Goal: Transaction & Acquisition: Purchase product/service

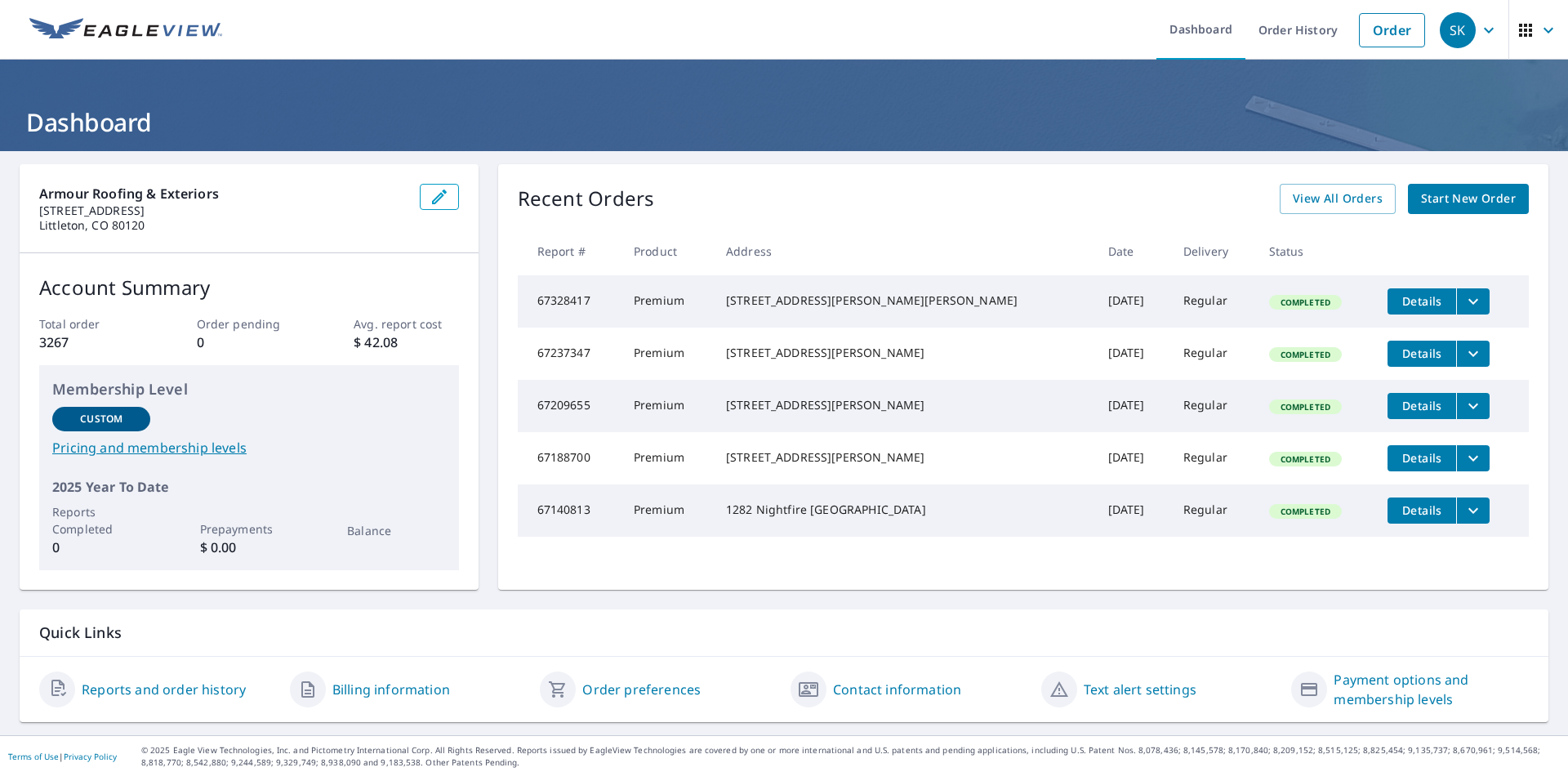
click at [1421, 205] on span "Start New Order" at bounding box center [1468, 198] width 95 height 20
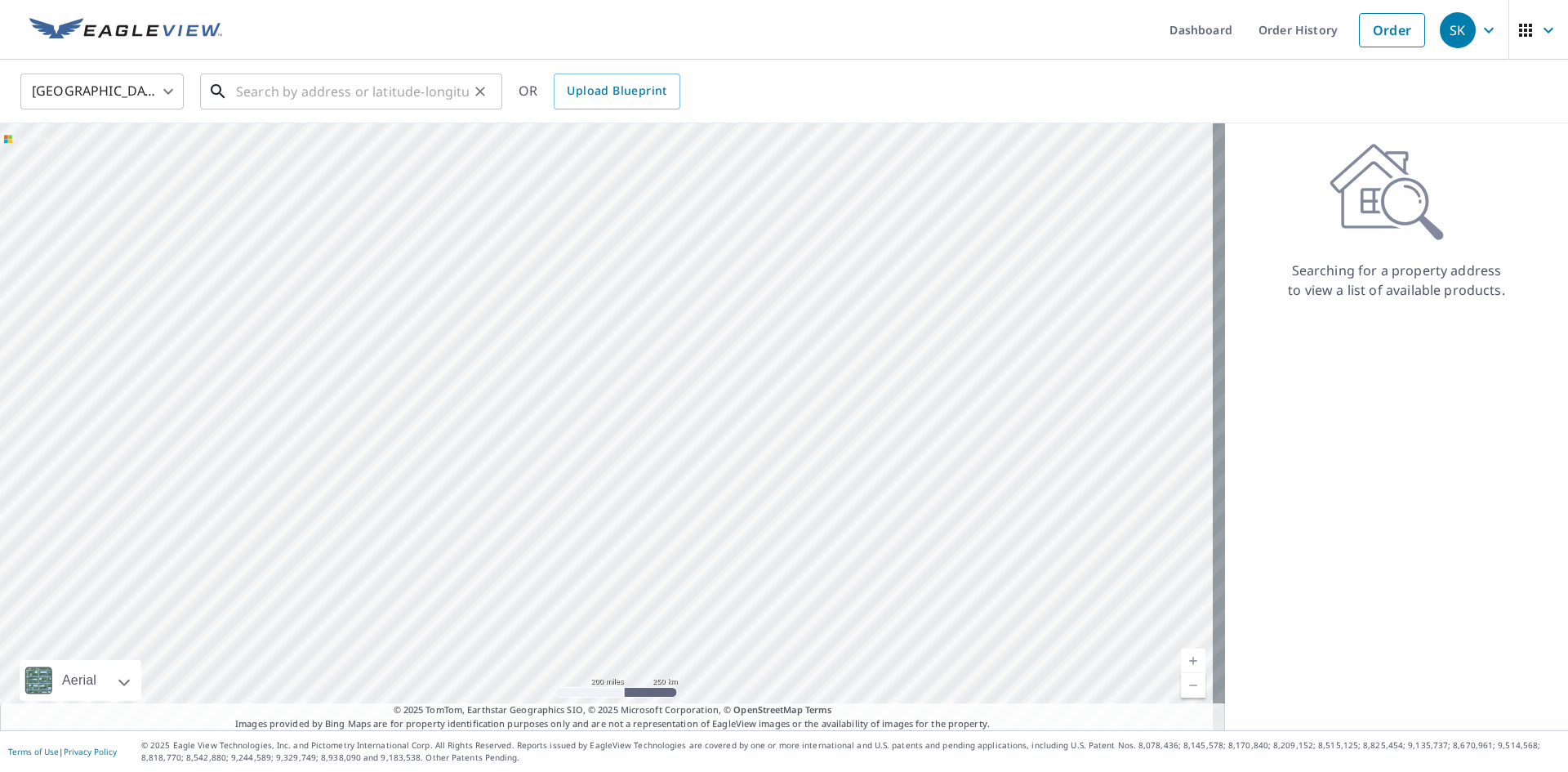
click at [363, 84] on input "text" at bounding box center [352, 92] width 233 height 46
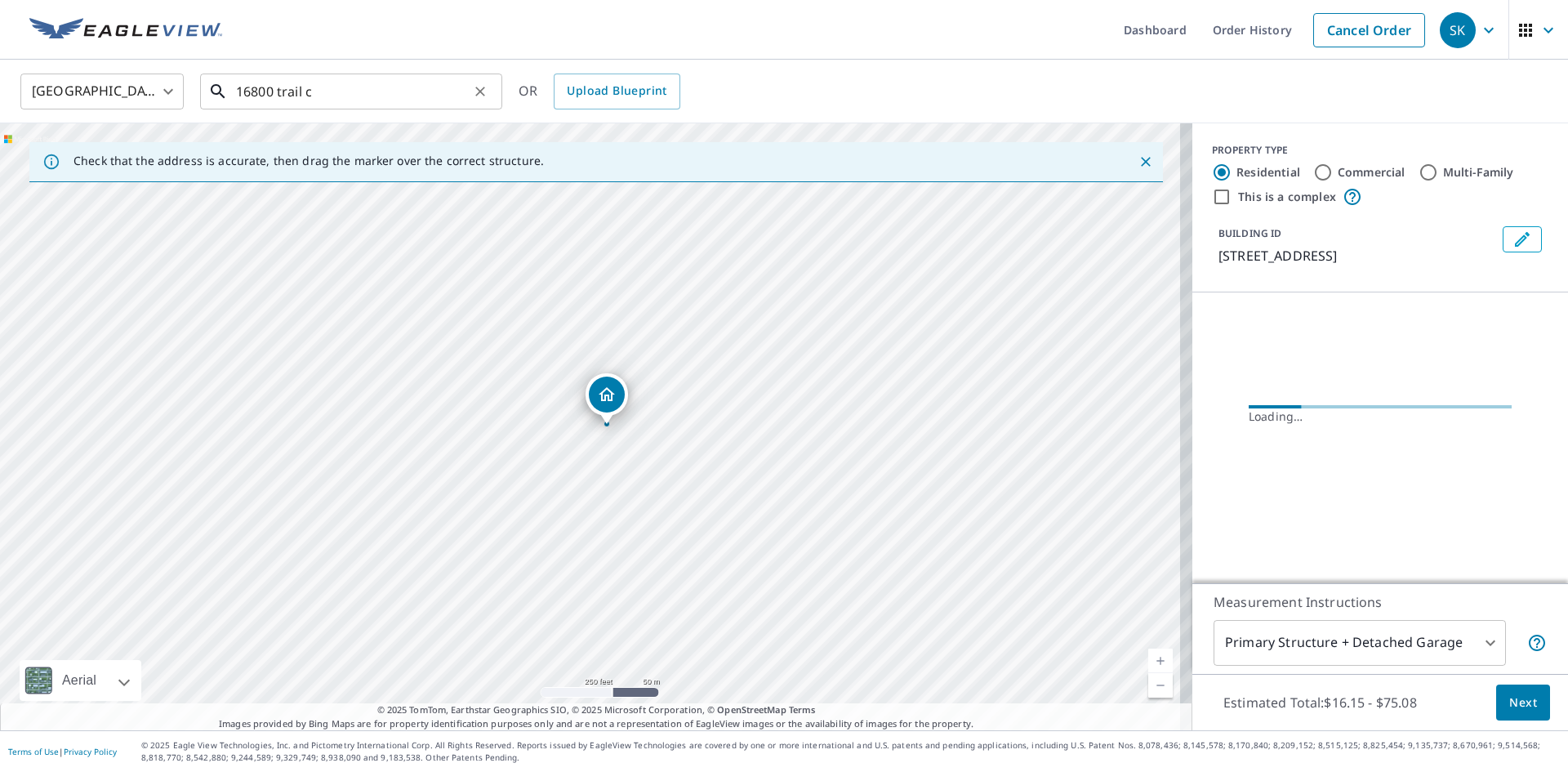
click at [363, 84] on input "16800 trail c" at bounding box center [352, 92] width 233 height 46
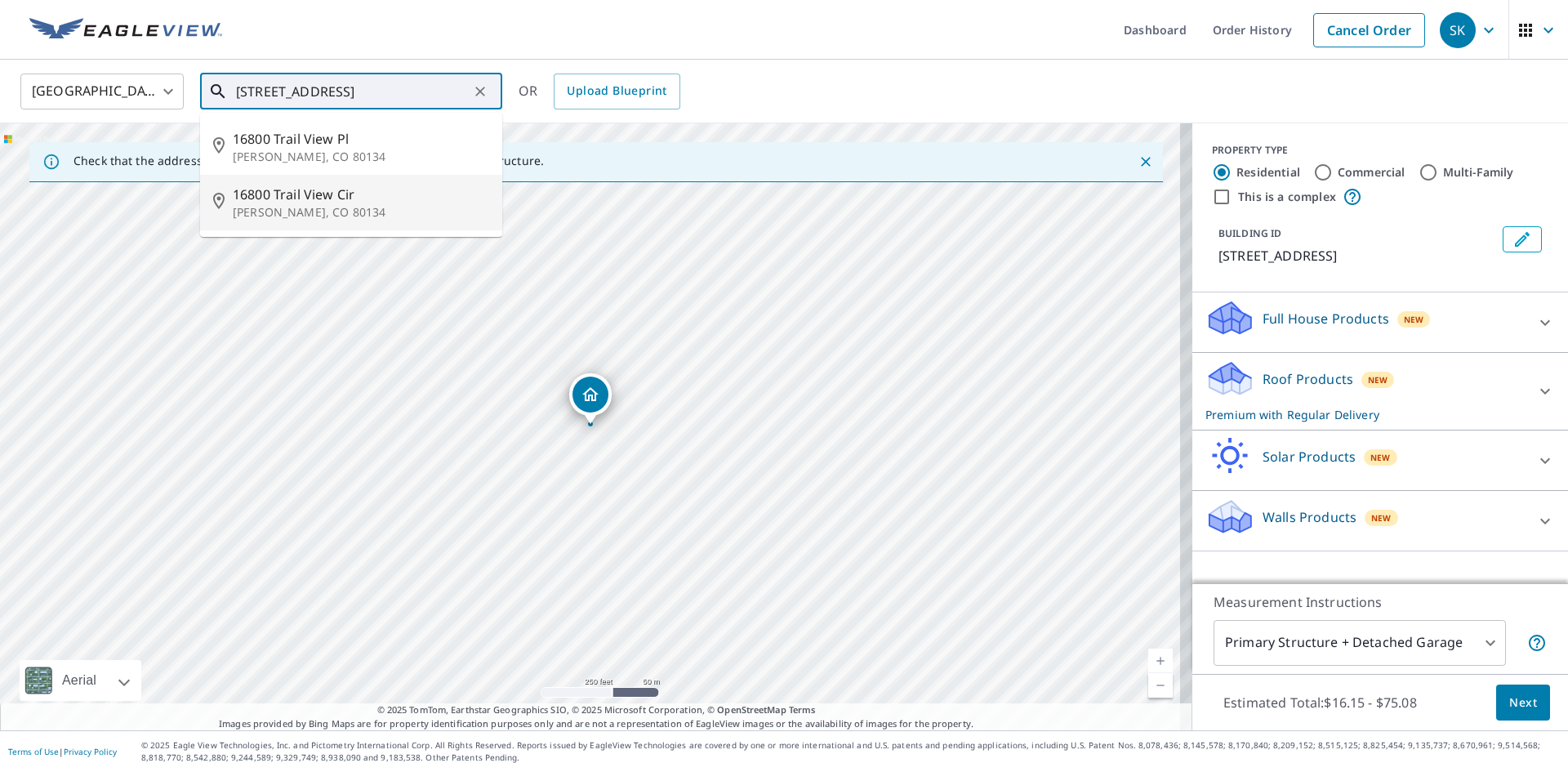
click at [340, 197] on span "16800 Trail View Cir" at bounding box center [360, 194] width 256 height 20
type input "[STREET_ADDRESS][PERSON_NAME]"
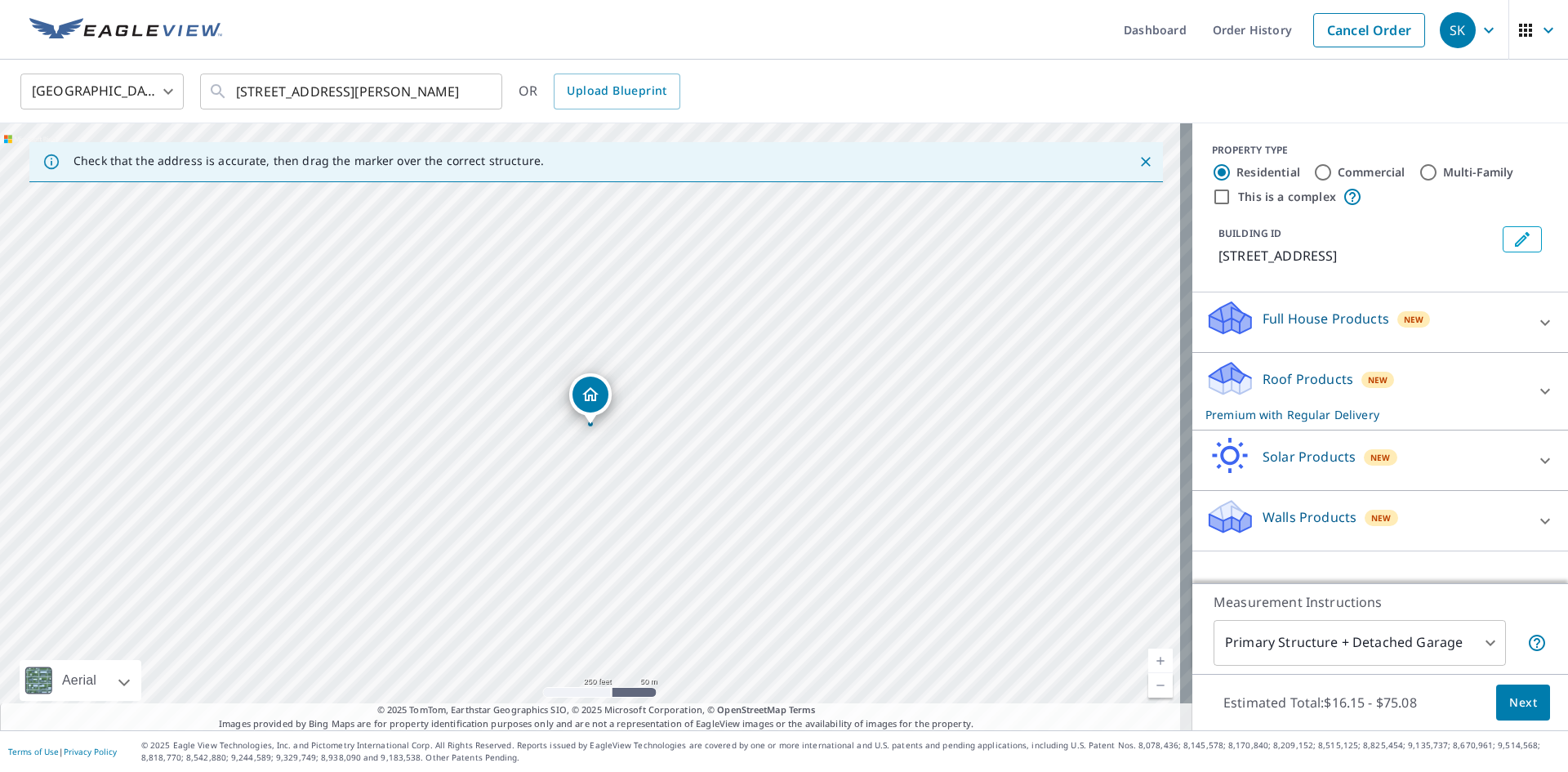
click at [1487, 648] on body "SK SK Dashboard Order History Cancel Order SK [GEOGRAPHIC_DATA] US ​ [STREET_AD…" at bounding box center [784, 386] width 1568 height 772
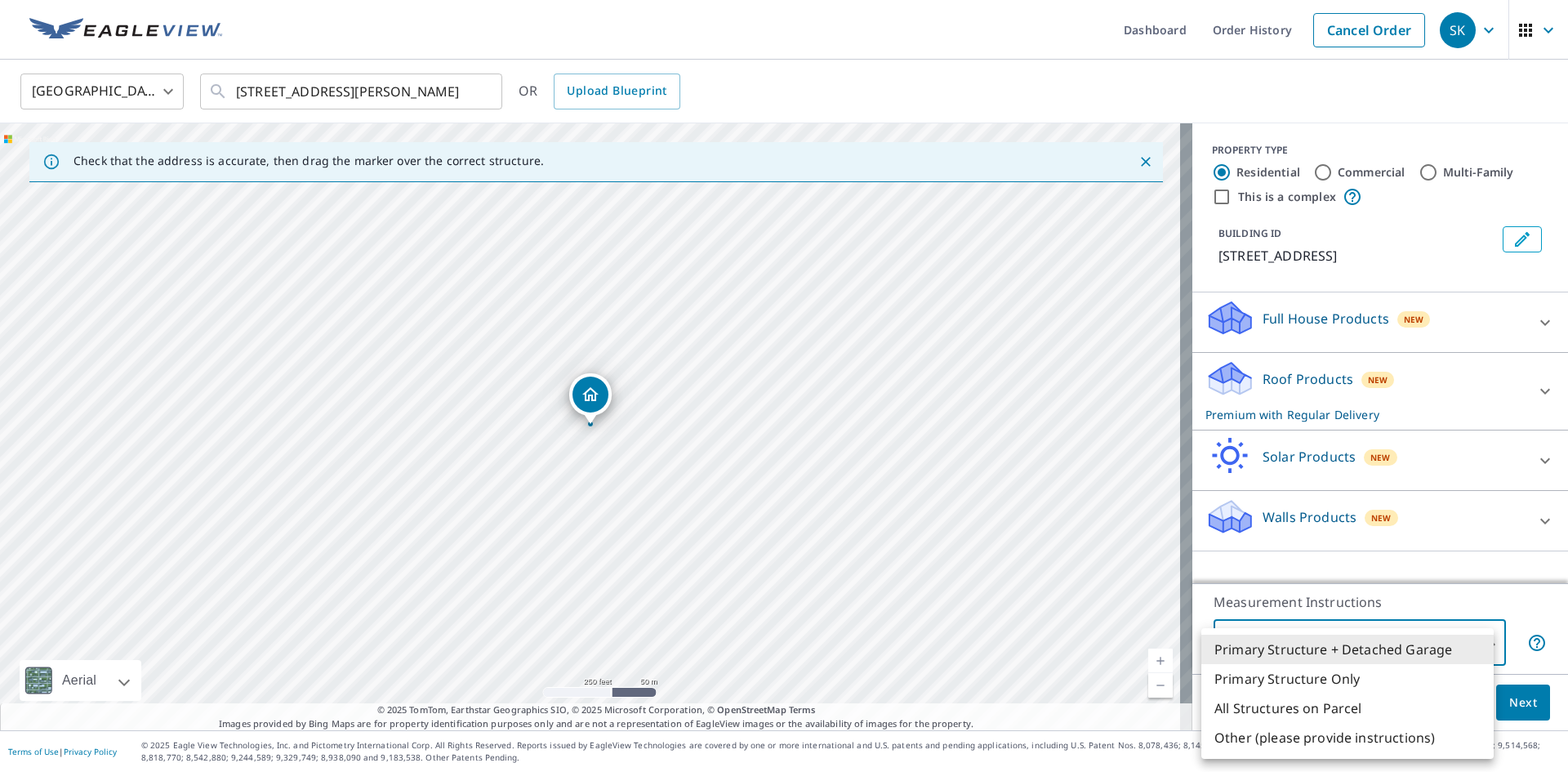
click at [1353, 707] on li "All Structures on Parcel" at bounding box center [1347, 708] width 292 height 29
type input "3"
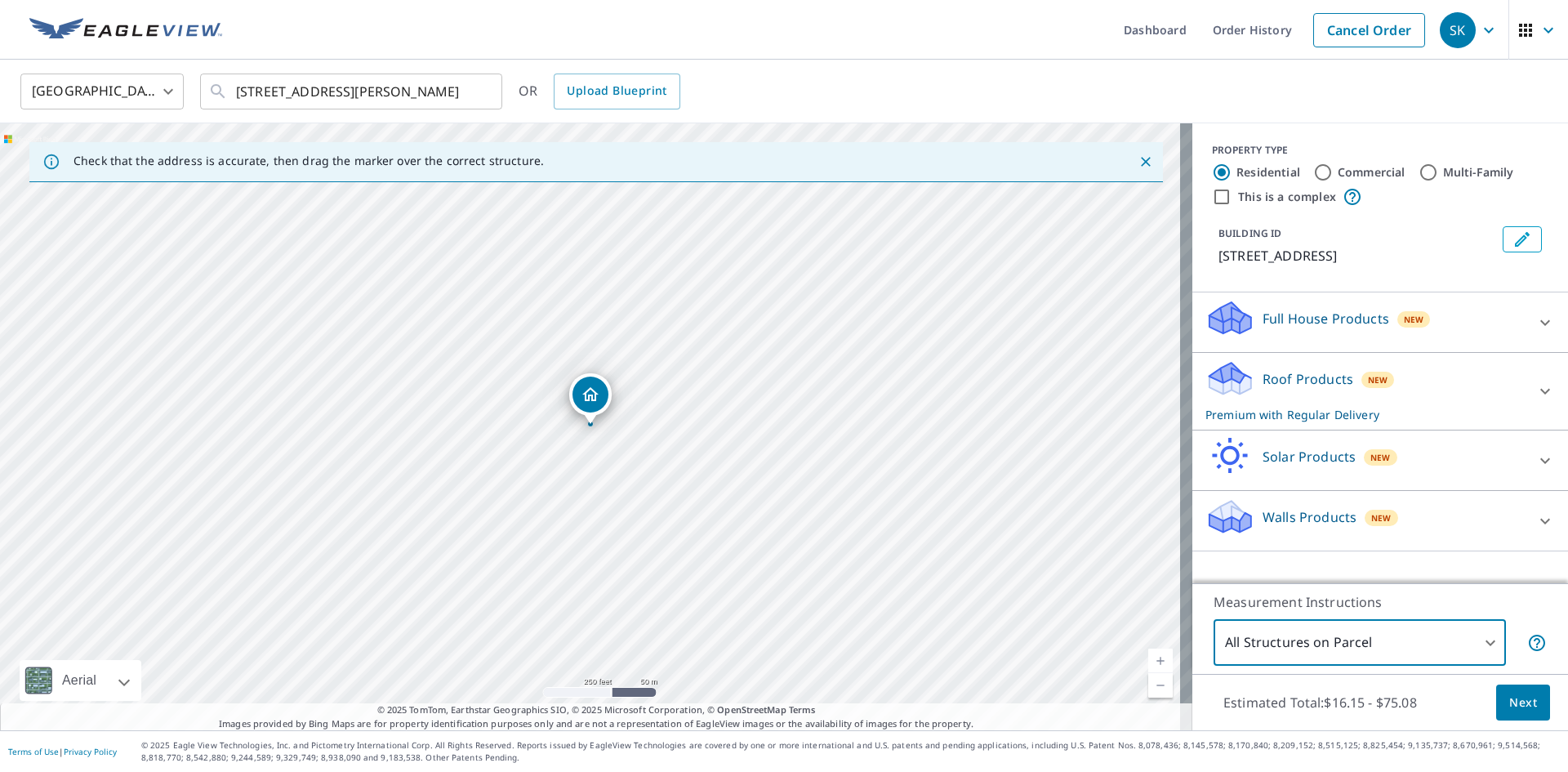
click at [1509, 707] on span "Next" at bounding box center [1523, 702] width 28 height 20
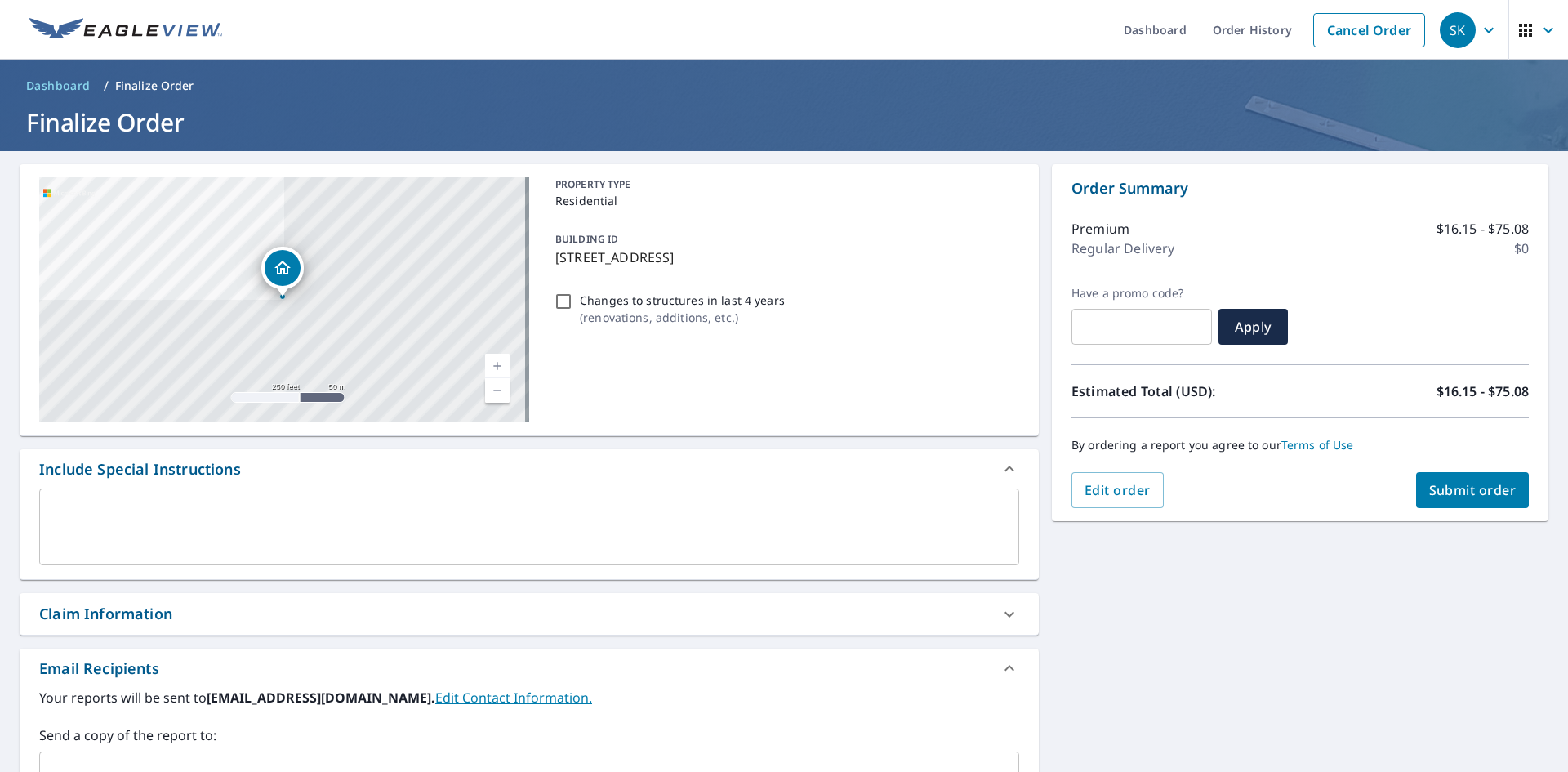
click at [124, 615] on div "Claim Information" at bounding box center [106, 613] width 133 height 22
checkbox input "true"
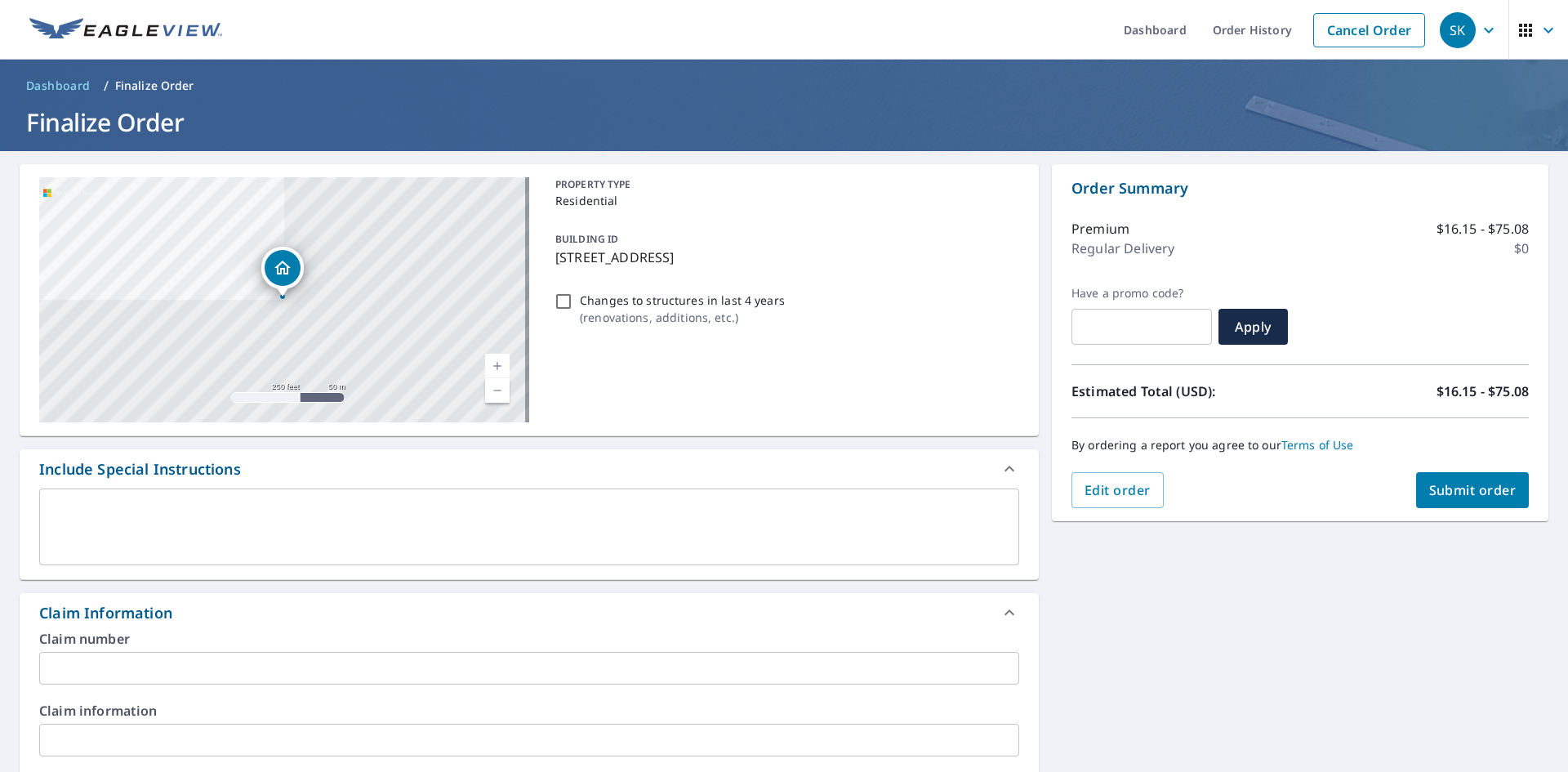
click at [167, 668] on input "text" at bounding box center [529, 668] width 980 height 33
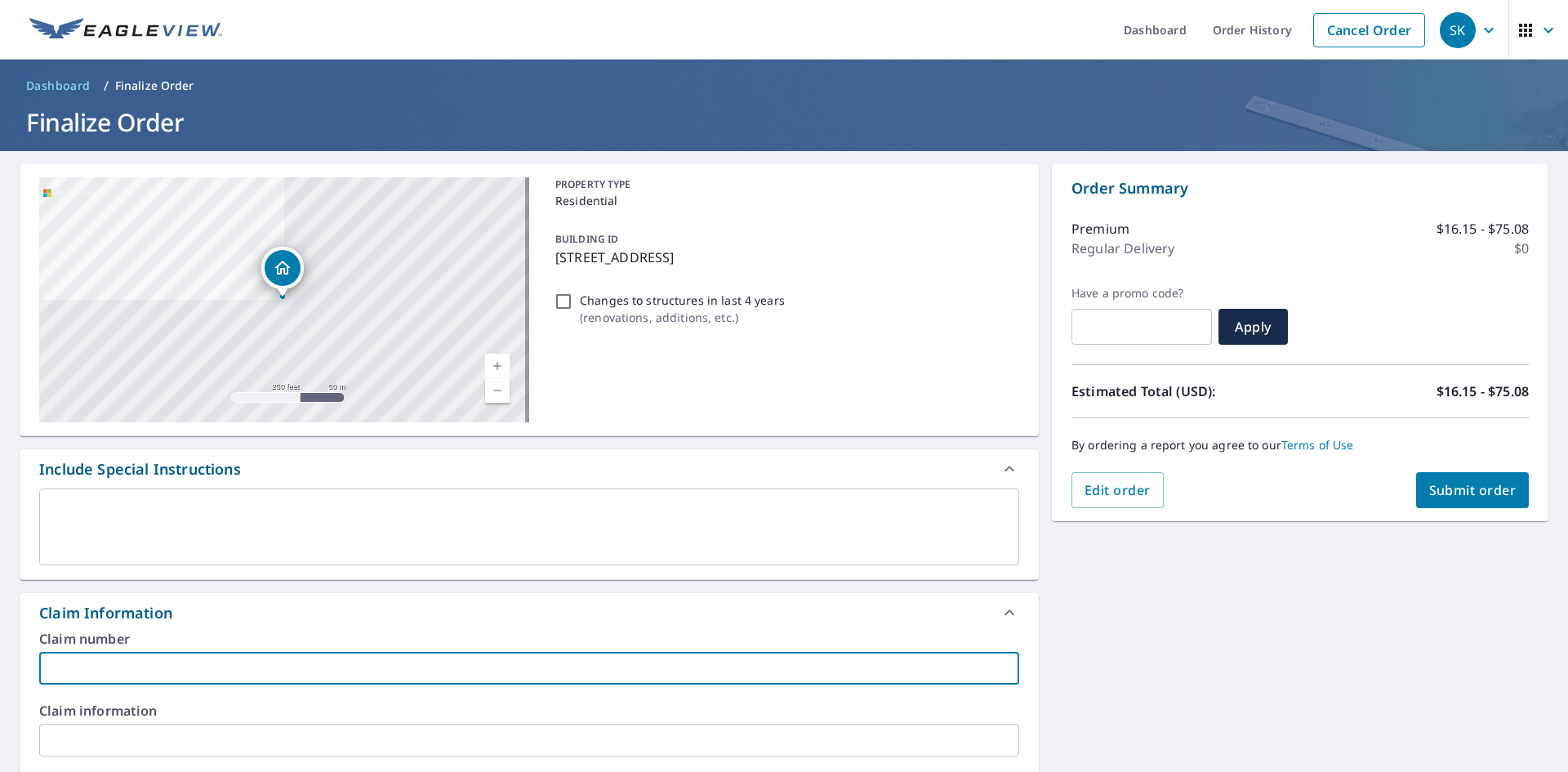
type input "S"
checkbox input "true"
type input "Sm"
checkbox input "true"
type input "Smi"
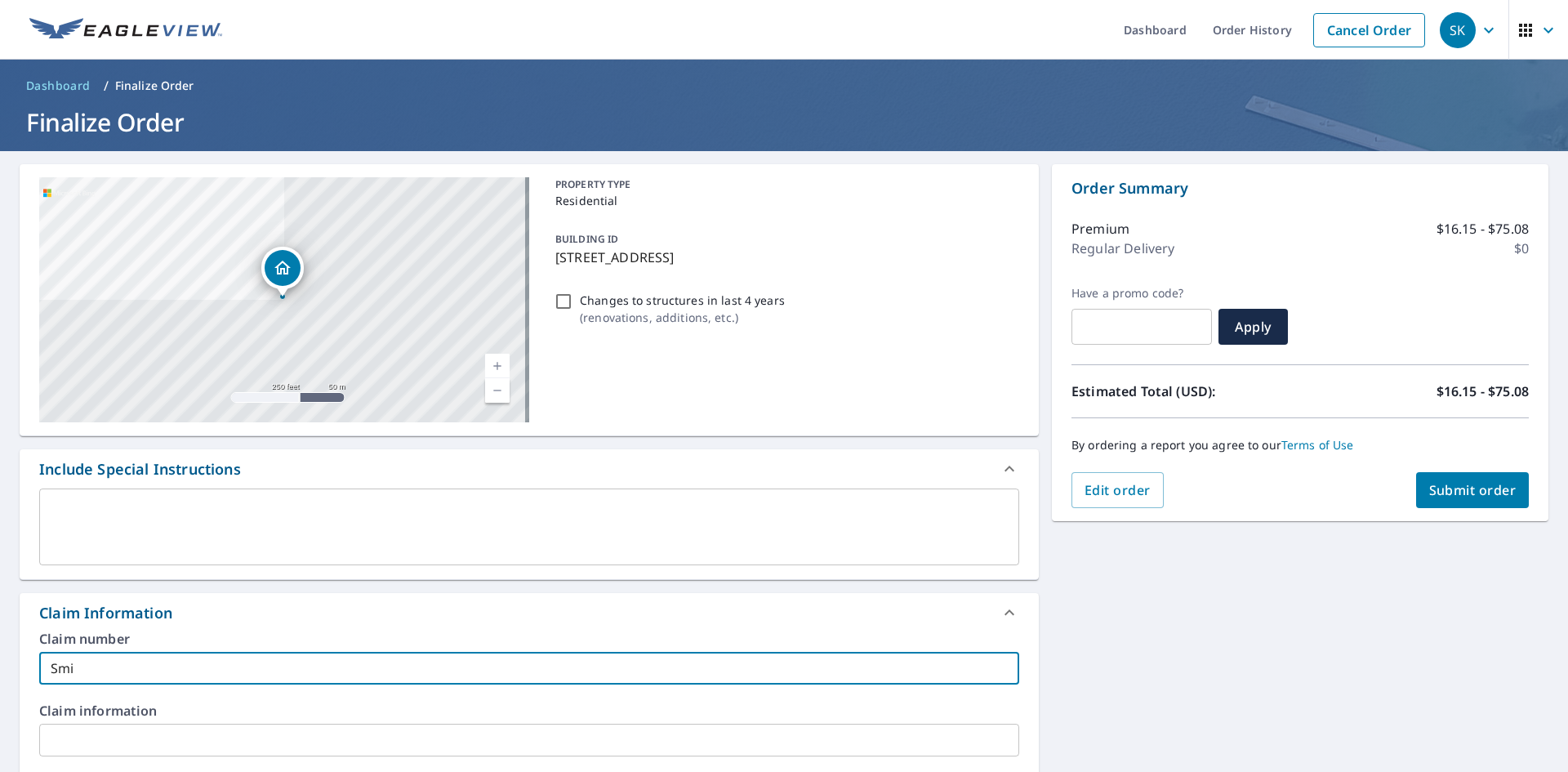
checkbox input "true"
type input "[PERSON_NAME]"
checkbox input "true"
type input "[PERSON_NAME]"
checkbox input "true"
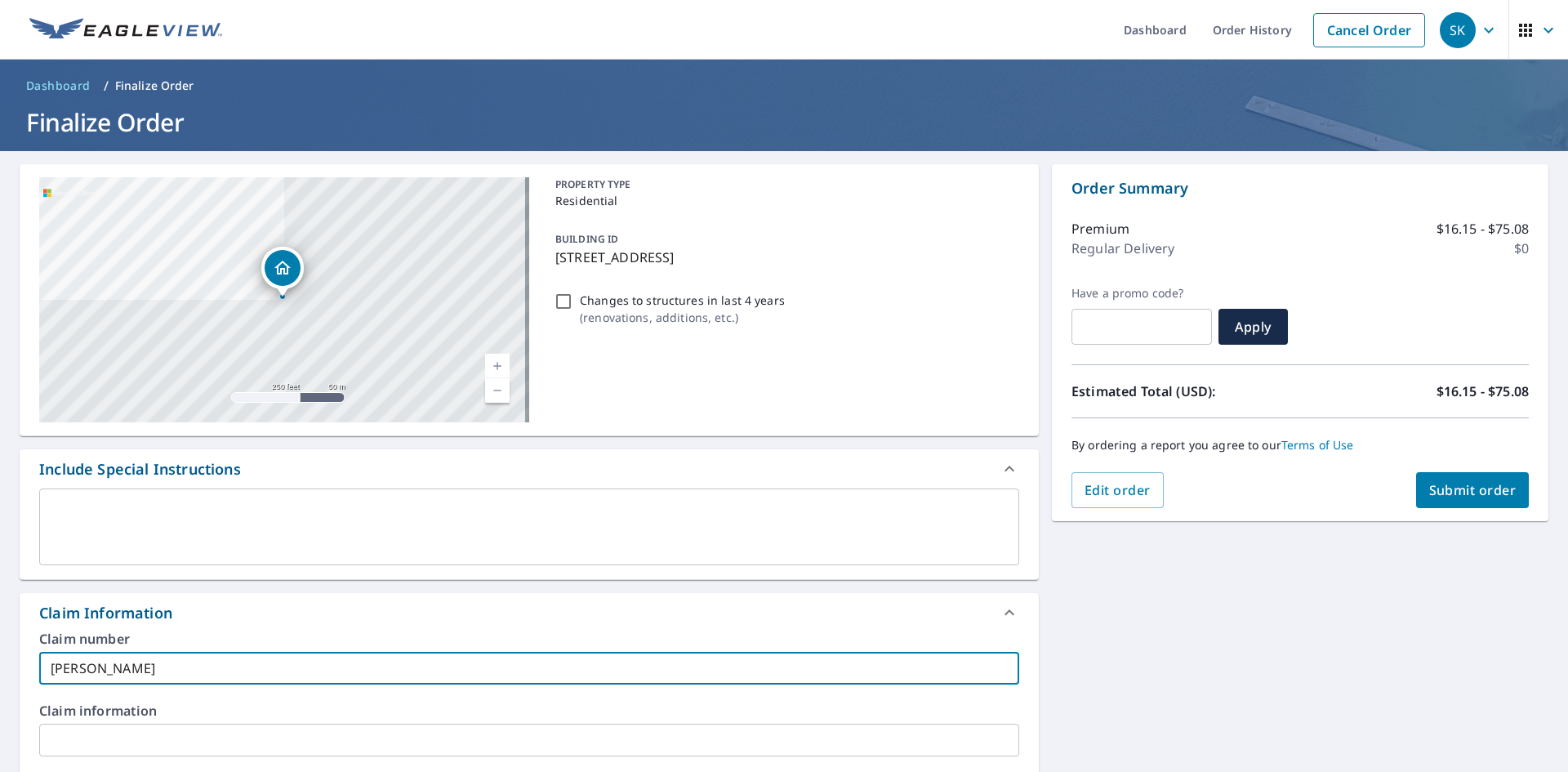
type input "[PERSON_NAME]"
click at [1441, 476] on button "Submit order" at bounding box center [1472, 490] width 114 height 36
checkbox input "true"
